Goal: Entertainment & Leisure: Consume media (video, audio)

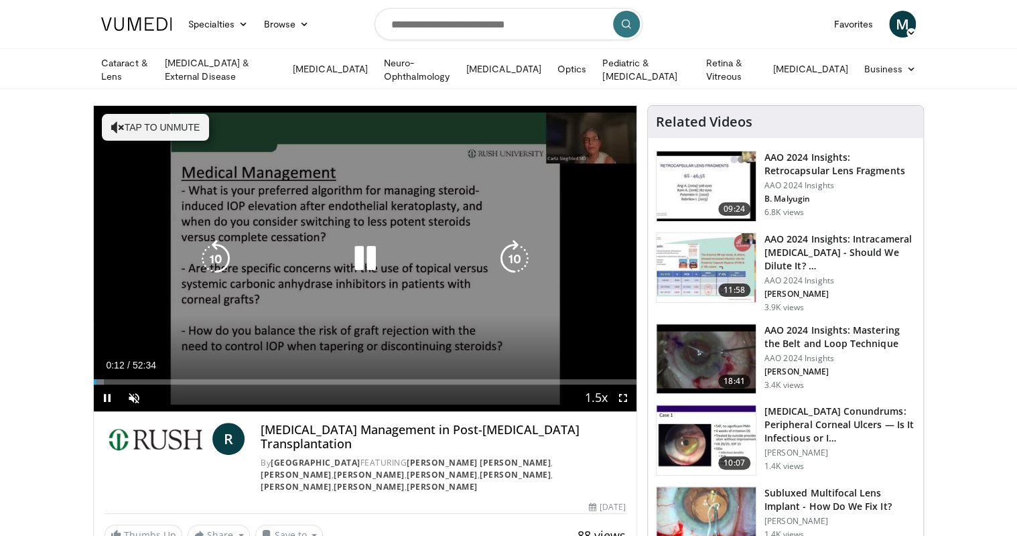
click at [190, 129] on button "Tap to unmute" at bounding box center [155, 127] width 107 height 27
click at [520, 250] on icon "Video Player" at bounding box center [515, 259] width 38 height 38
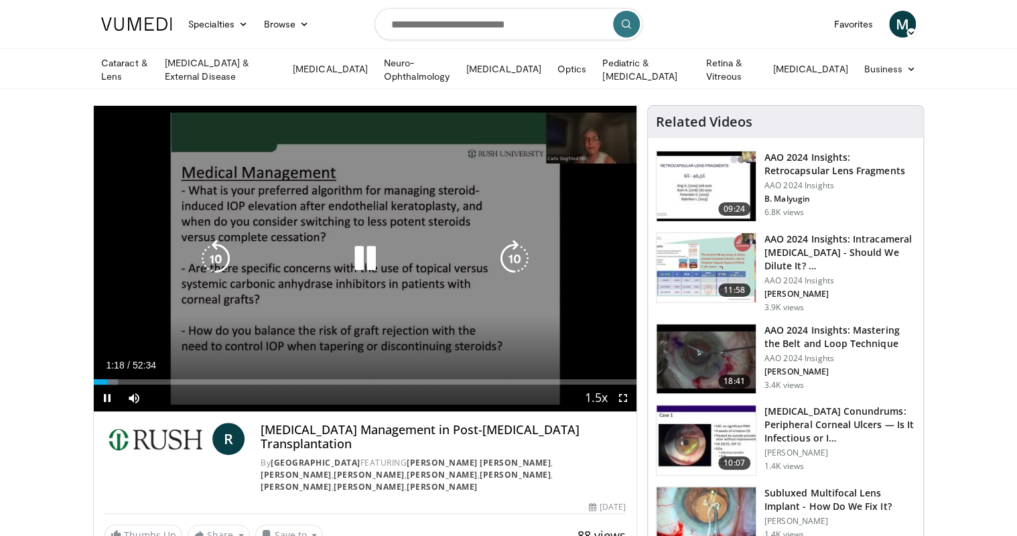
click at [512, 251] on icon "Video Player" at bounding box center [515, 259] width 38 height 38
click at [508, 252] on icon "Video Player" at bounding box center [515, 259] width 38 height 38
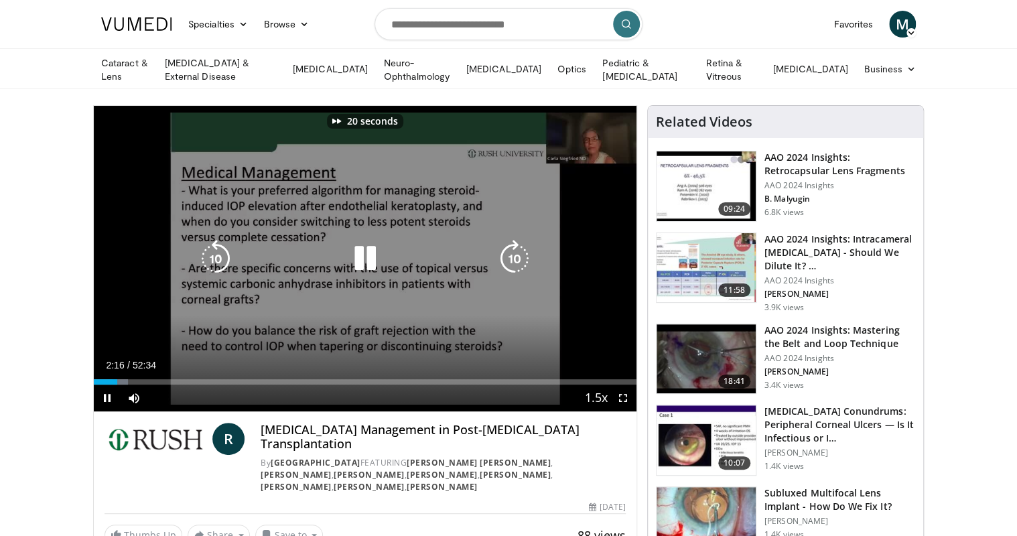
click at [507, 252] on icon "Video Player" at bounding box center [515, 259] width 38 height 38
click at [516, 256] on icon "Video Player" at bounding box center [515, 259] width 38 height 38
click at [521, 260] on icon "Video Player" at bounding box center [515, 259] width 38 height 38
click at [518, 260] on icon "Video Player" at bounding box center [515, 259] width 38 height 38
click at [522, 254] on icon "Video Player" at bounding box center [515, 259] width 38 height 38
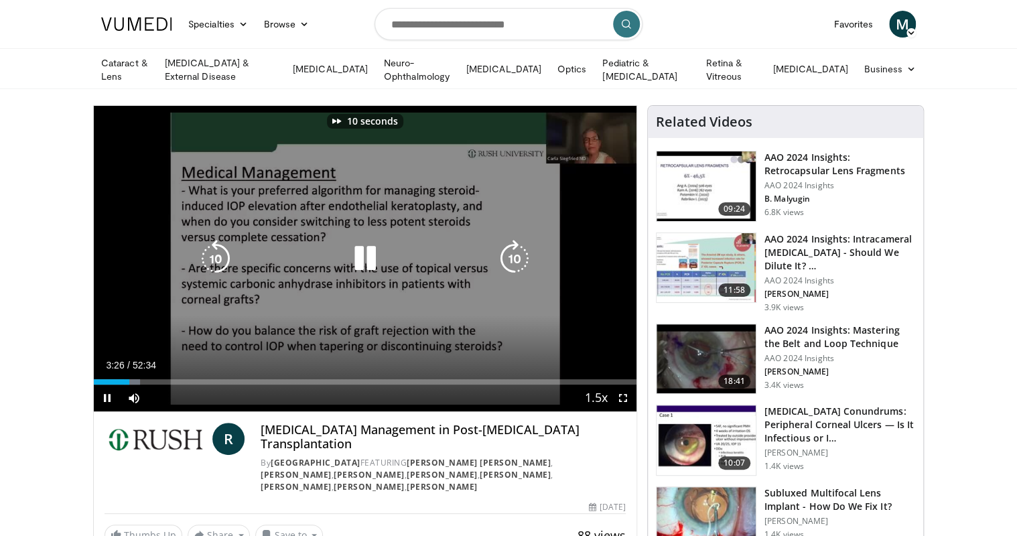
click at [520, 254] on icon "Video Player" at bounding box center [515, 259] width 38 height 38
click at [506, 255] on icon "Video Player" at bounding box center [515, 259] width 38 height 38
click at [514, 253] on icon "Video Player" at bounding box center [515, 259] width 38 height 38
click at [517, 254] on icon "Video Player" at bounding box center [515, 259] width 38 height 38
click at [512, 261] on icon "Video Player" at bounding box center [515, 259] width 38 height 38
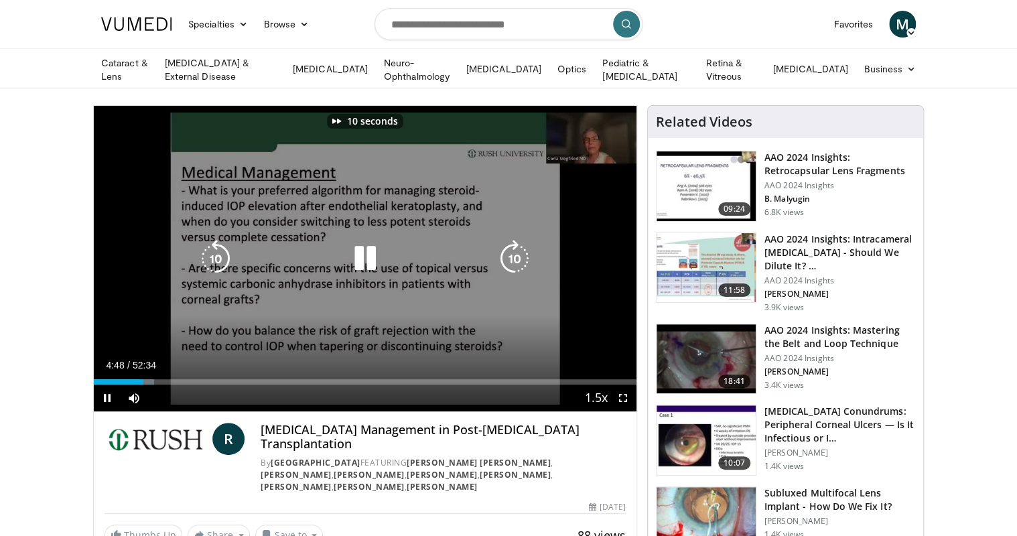
click at [512, 261] on icon "Video Player" at bounding box center [515, 259] width 38 height 38
click at [517, 254] on icon "Video Player" at bounding box center [515, 259] width 38 height 38
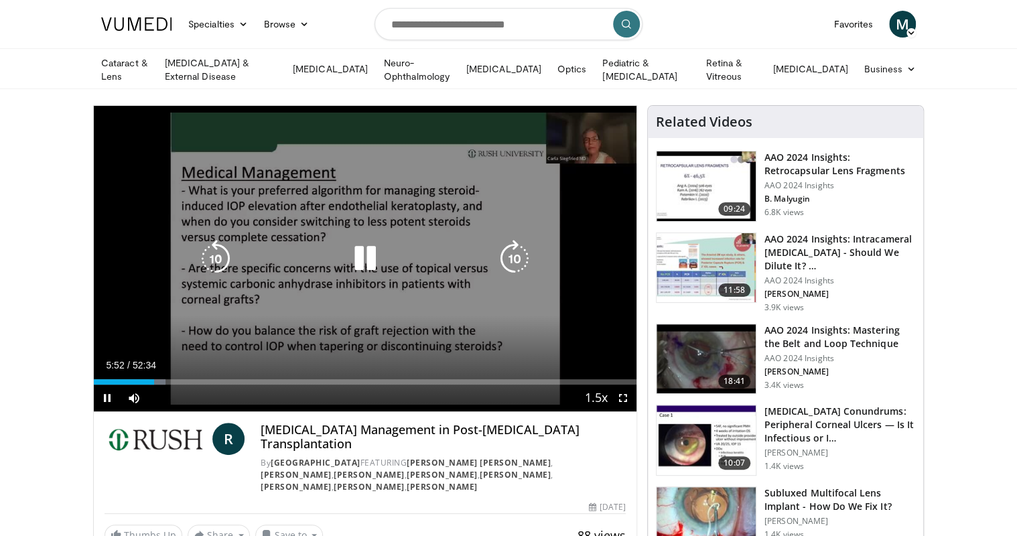
click at [95, 220] on div "40 seconds Tap to unmute" at bounding box center [365, 258] width 542 height 305
click at [177, 233] on div "40 seconds Tap to unmute" at bounding box center [365, 258] width 542 height 305
click at [515, 257] on icon "Video Player" at bounding box center [515, 259] width 38 height 38
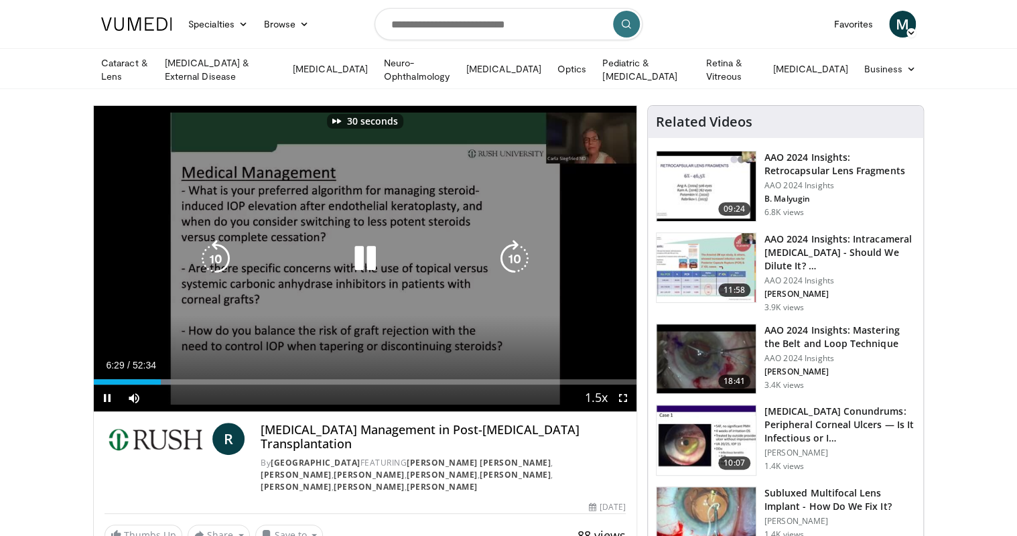
click at [515, 257] on icon "Video Player" at bounding box center [515, 259] width 38 height 38
